Goal: Information Seeking & Learning: Learn about a topic

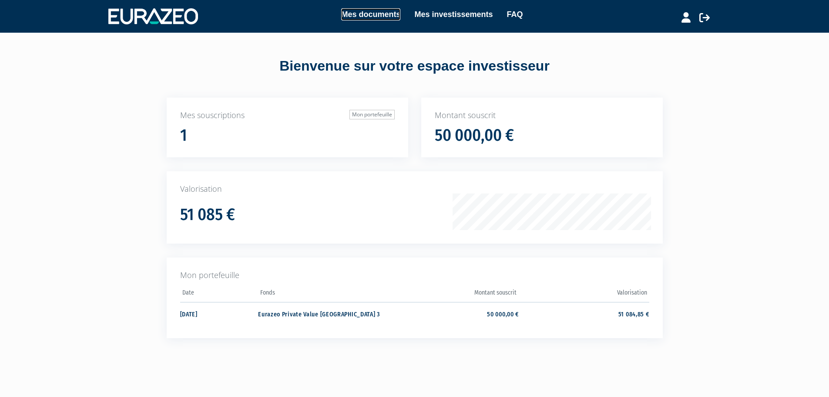
click at [383, 10] on link "Mes documents" at bounding box center [370, 14] width 59 height 12
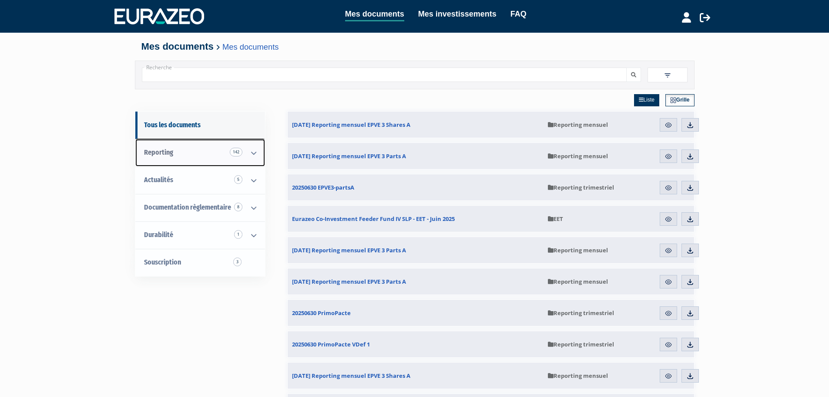
click at [251, 156] on icon at bounding box center [253, 152] width 23 height 27
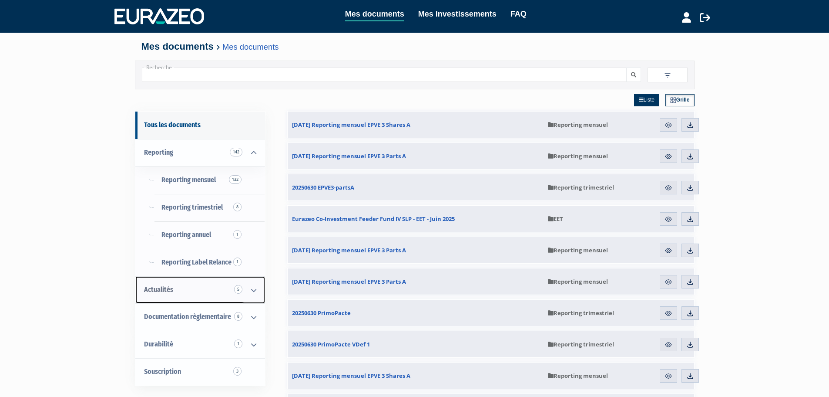
click at [178, 288] on link "Actualités 5" at bounding box center [200, 289] width 130 height 27
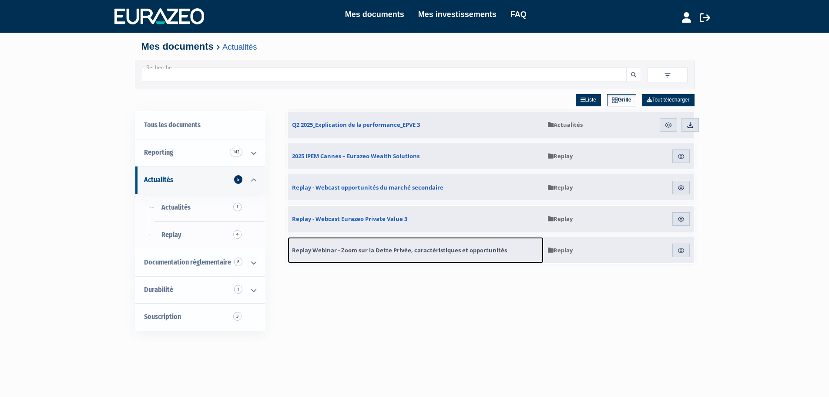
click at [399, 250] on span "Replay Webinar - Zoom sur la Dette Privée, caractéristiques et opportunités" at bounding box center [399, 250] width 215 height 8
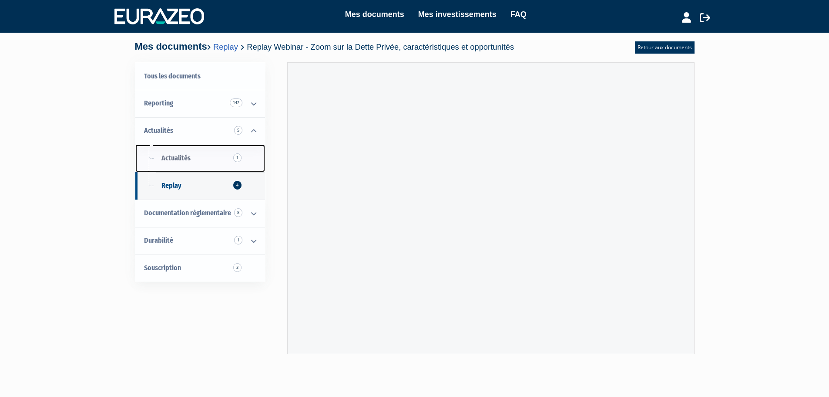
click at [176, 158] on span "Actualités 1" at bounding box center [176, 158] width 29 height 8
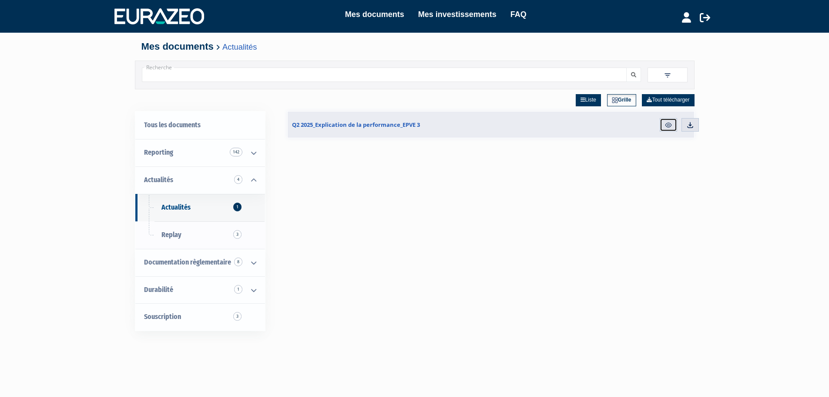
click at [670, 125] on img at bounding box center [669, 125] width 8 height 8
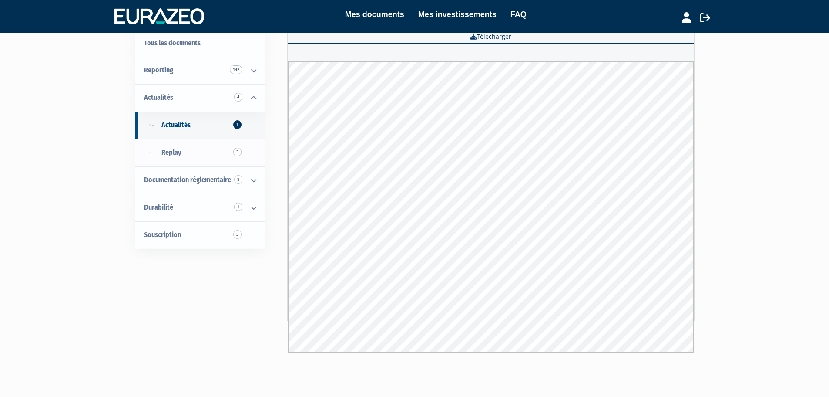
scroll to position [75, 0]
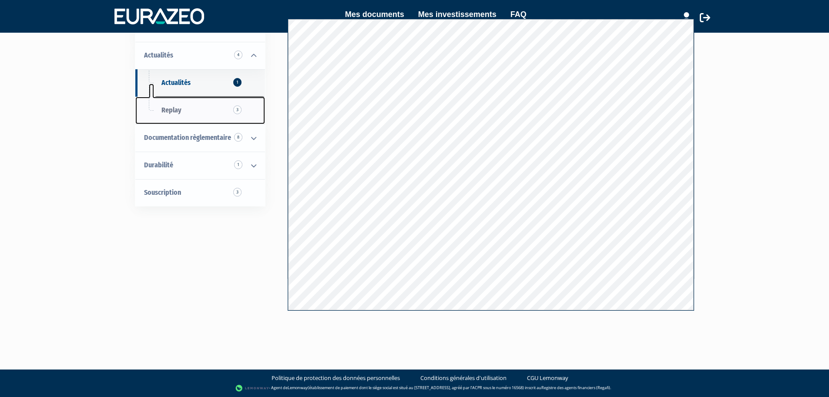
click at [170, 114] on span "Replay 3" at bounding box center [172, 110] width 20 height 8
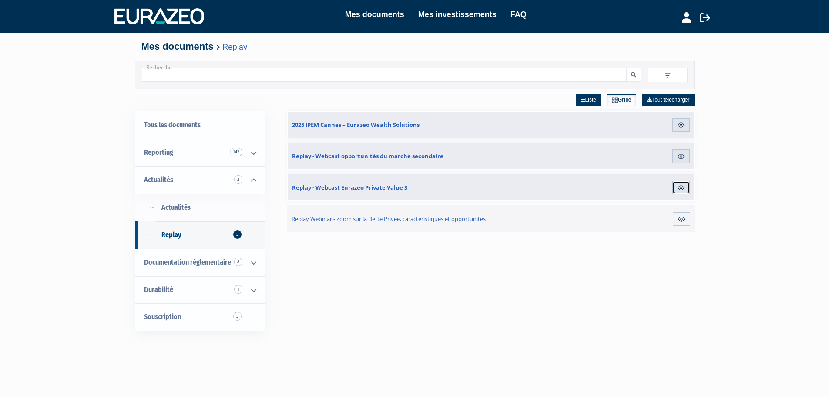
click at [680, 188] on img at bounding box center [681, 188] width 8 height 8
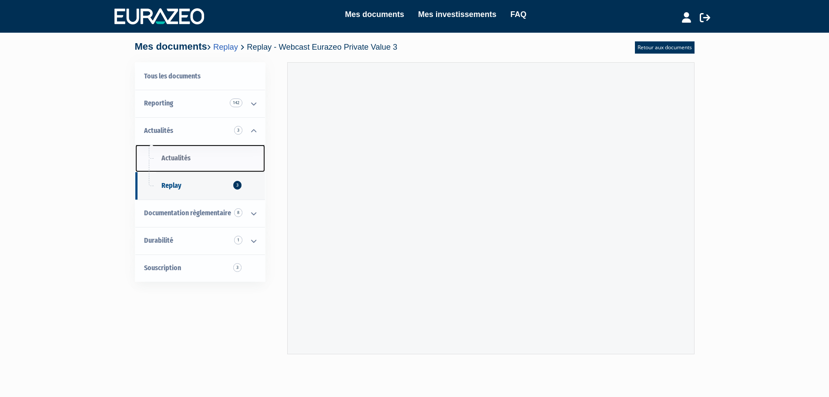
click at [180, 155] on span "Actualités" at bounding box center [176, 158] width 29 height 8
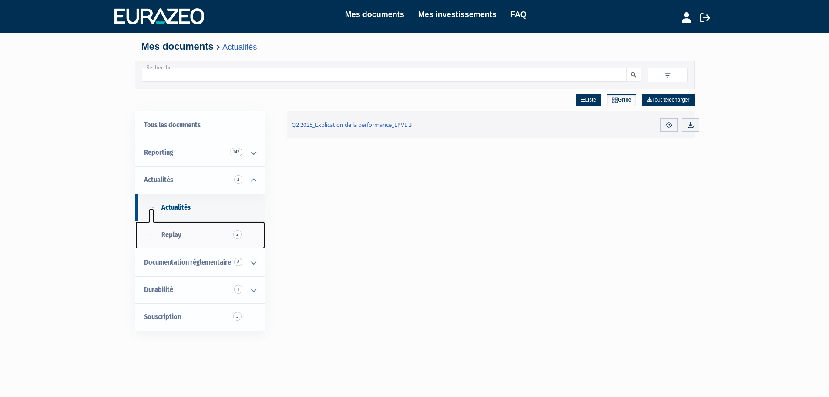
click at [175, 233] on span "Replay 2" at bounding box center [172, 234] width 20 height 8
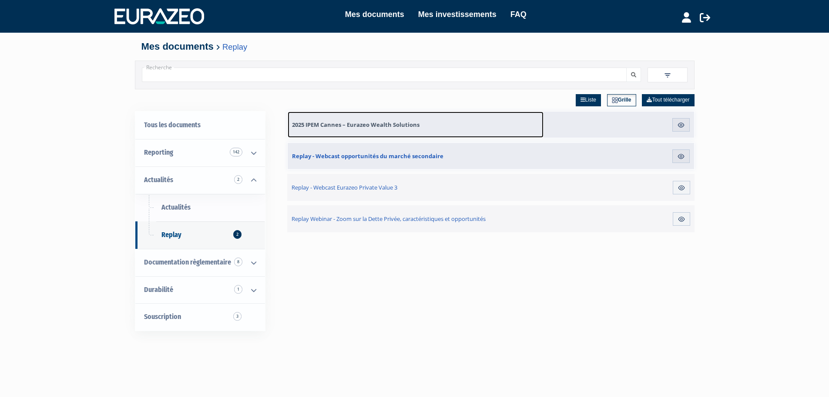
click at [374, 123] on span "2025 IPEM Cannes – Eurazeo Wealth Solutions" at bounding box center [356, 125] width 128 height 8
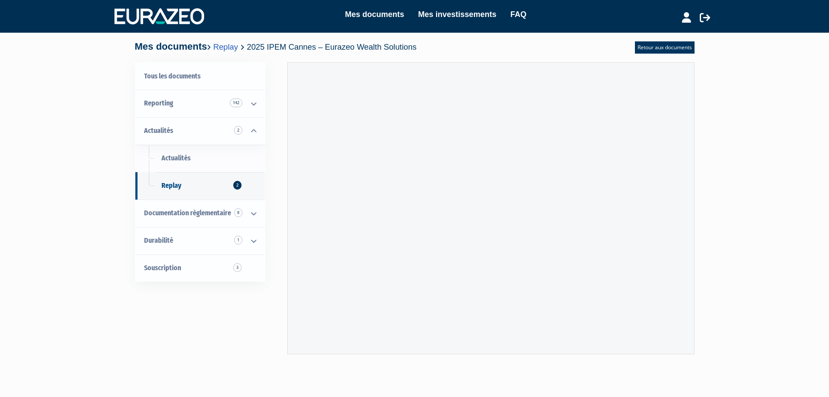
scroll to position [44, 0]
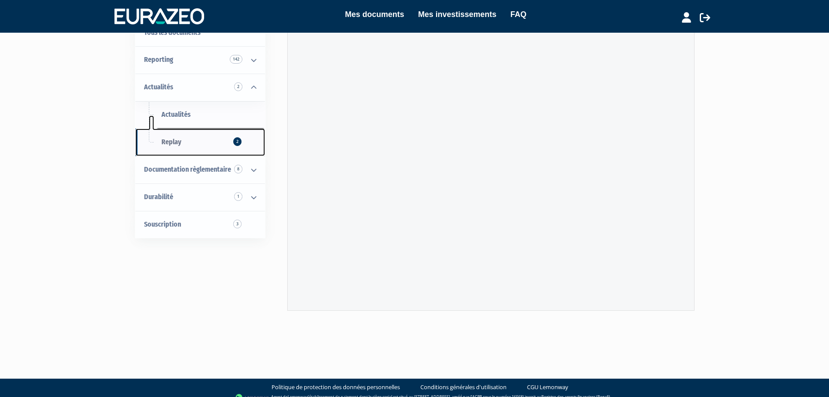
click at [171, 141] on span "Replay 2" at bounding box center [172, 142] width 20 height 8
